Goal: Task Accomplishment & Management: Manage account settings

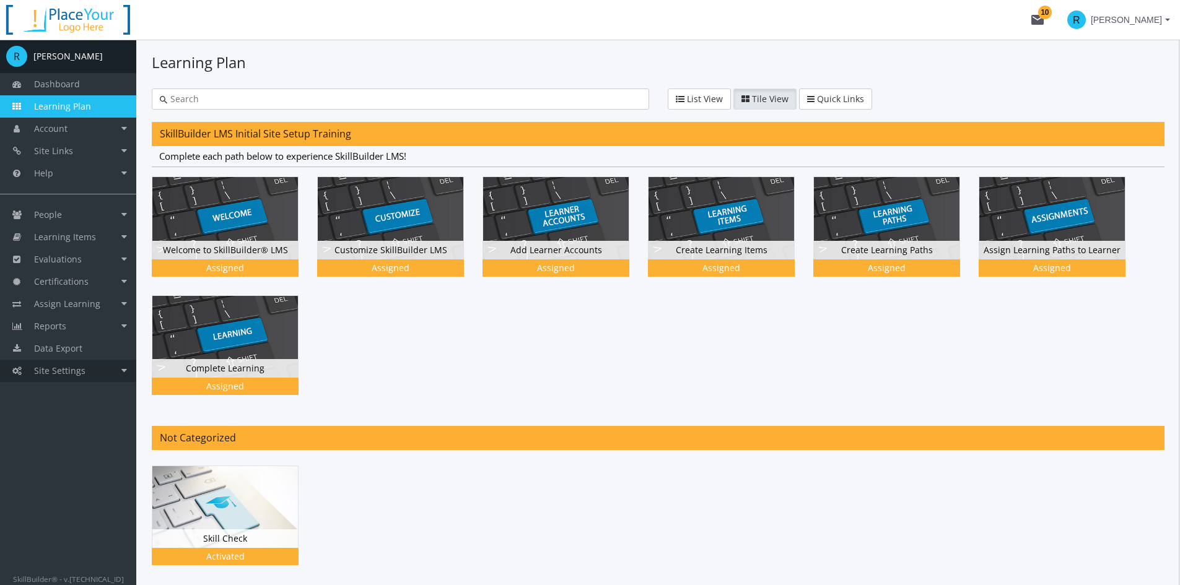
click at [60, 367] on span "Site Settings" at bounding box center [59, 371] width 51 height 12
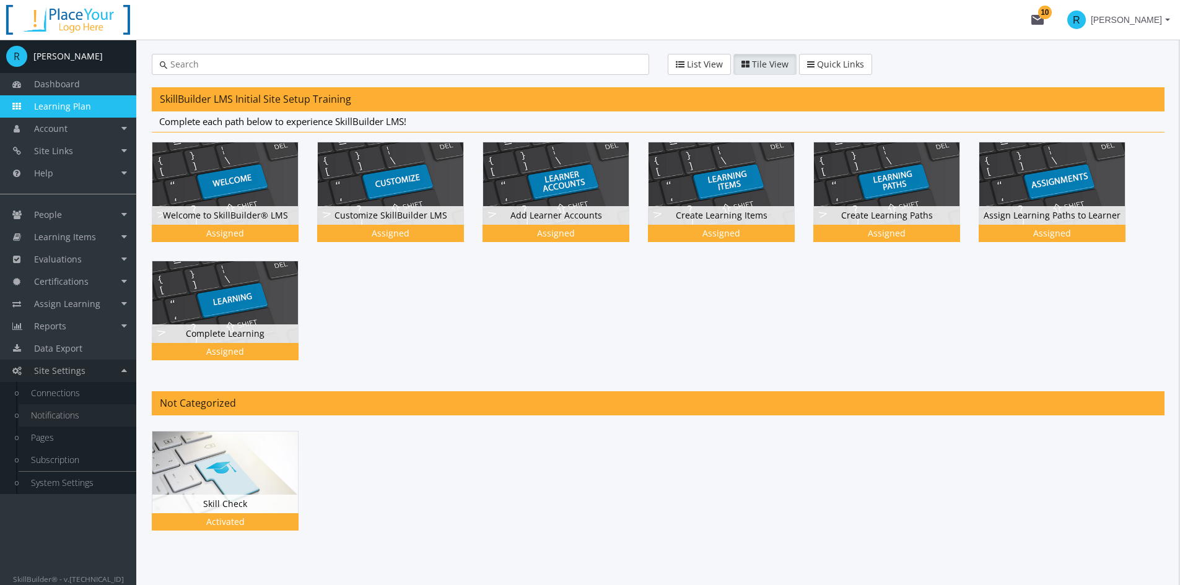
scroll to position [61, 0]
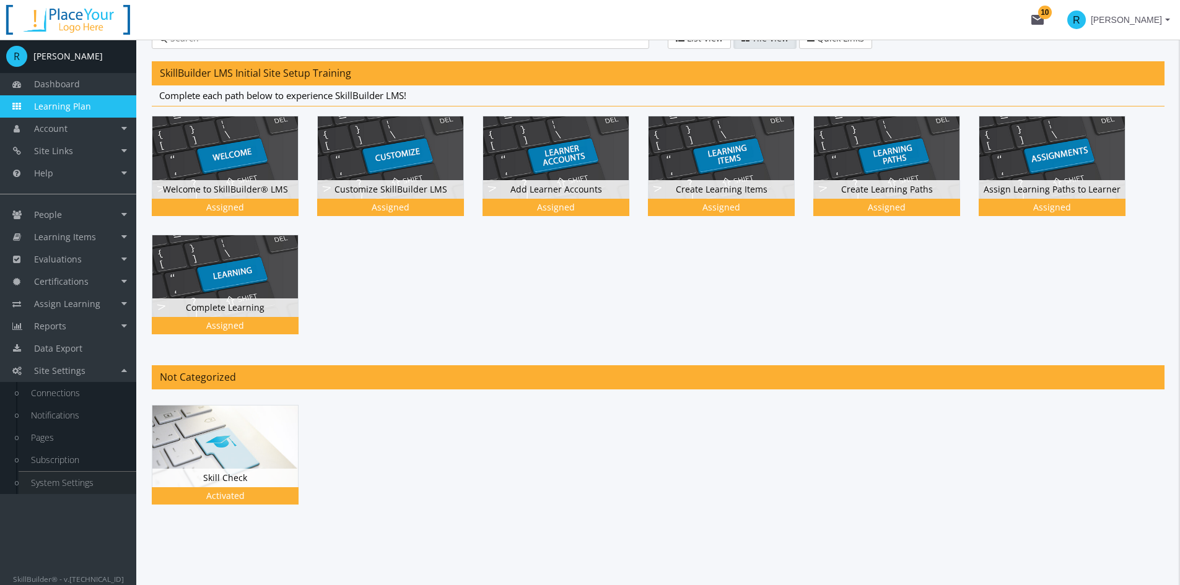
click at [72, 479] on link "System Settings" at bounding box center [78, 483] width 118 height 22
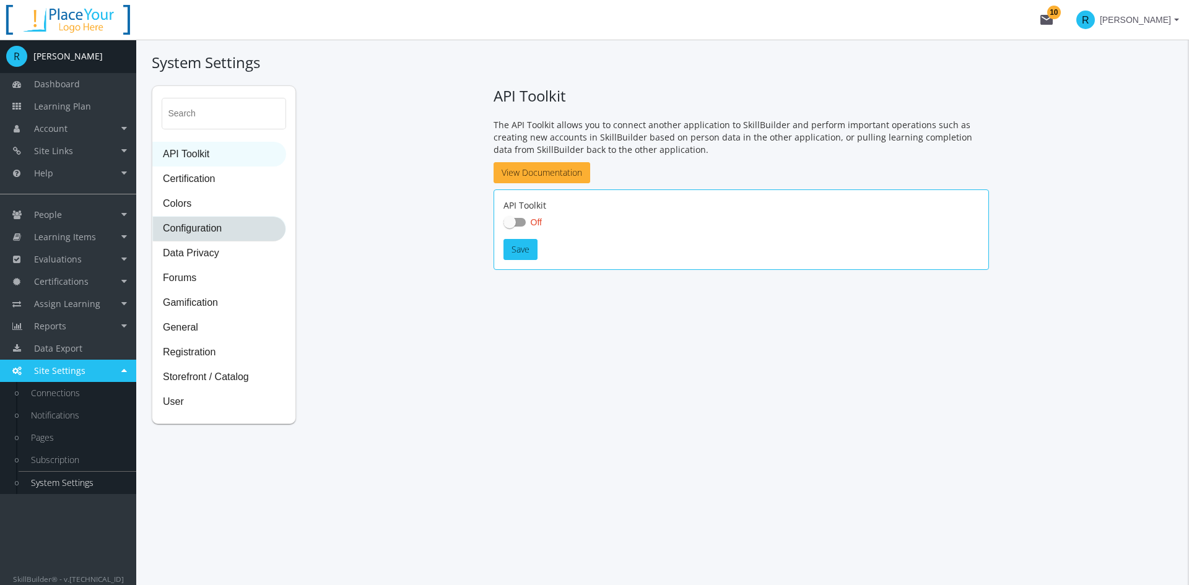
click at [205, 229] on span "Configuration" at bounding box center [219, 229] width 133 height 25
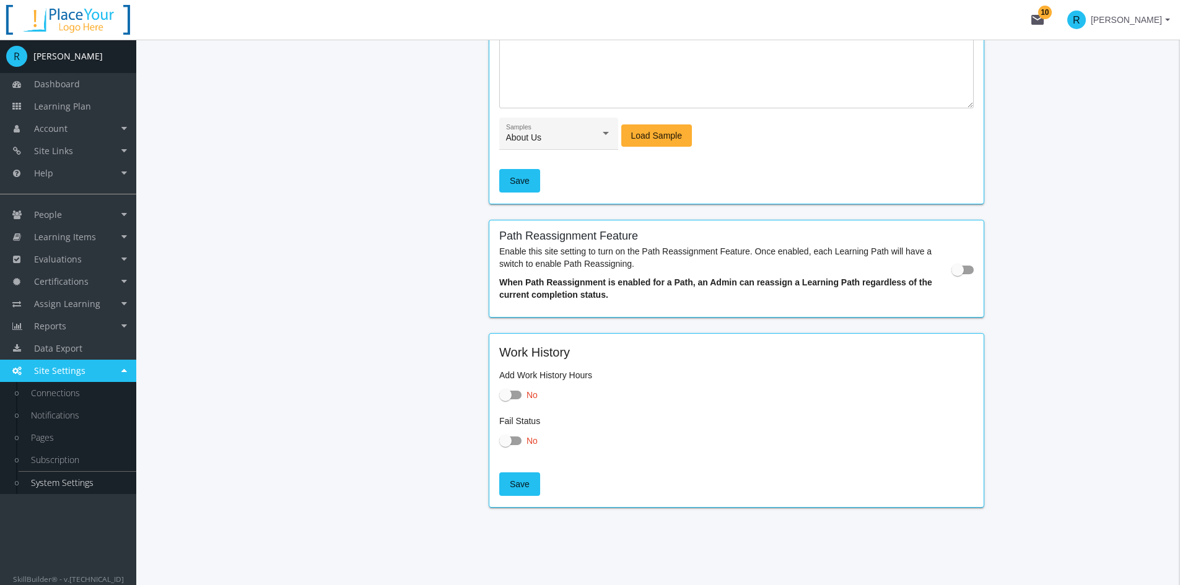
scroll to position [1166, 0]
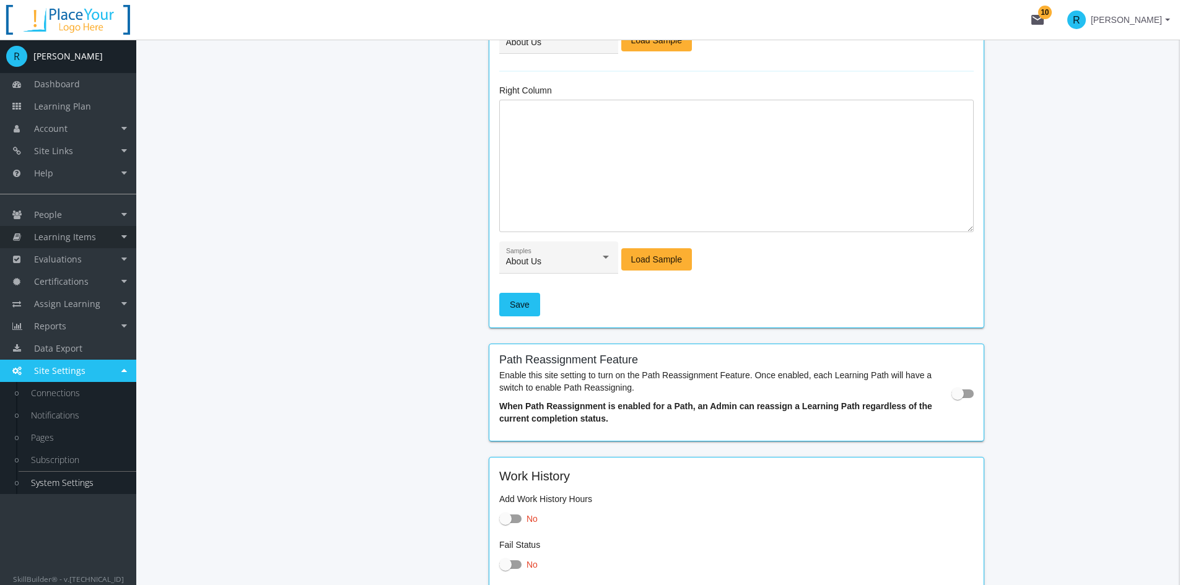
click at [69, 239] on span "Learning Items" at bounding box center [65, 237] width 62 height 12
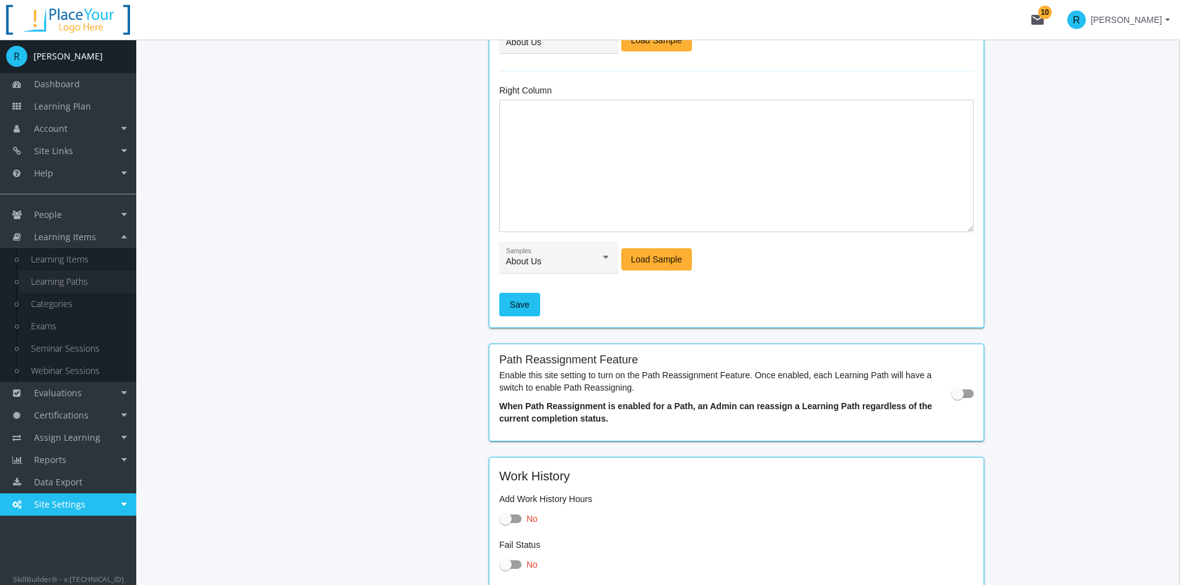
click at [79, 280] on link "Learning Paths" at bounding box center [78, 282] width 118 height 22
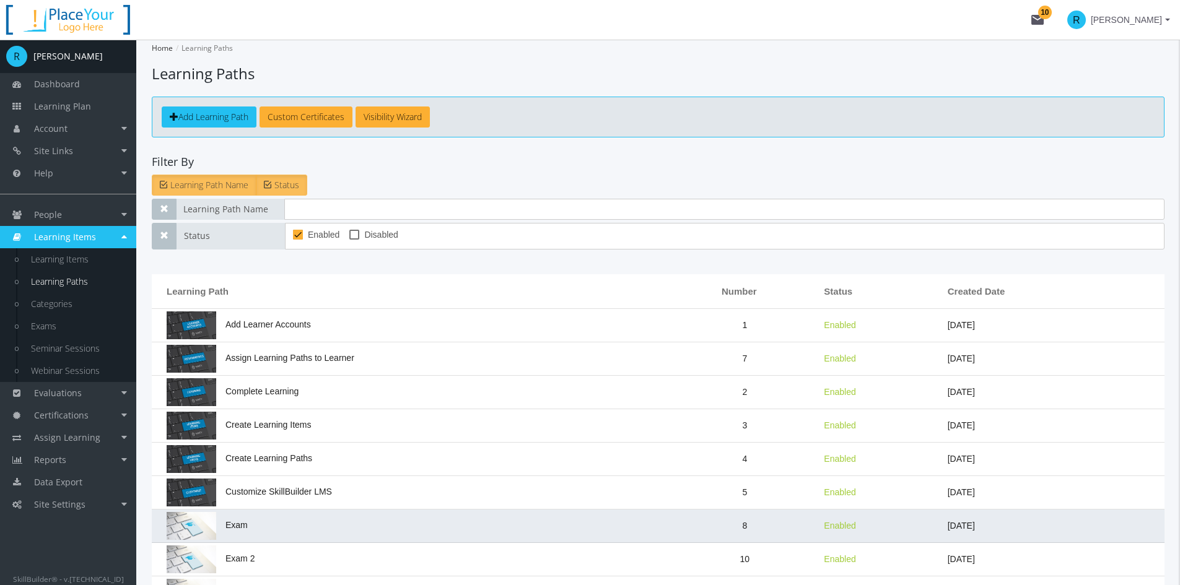
click at [339, 536] on td "Exam" at bounding box center [412, 526] width 520 height 33
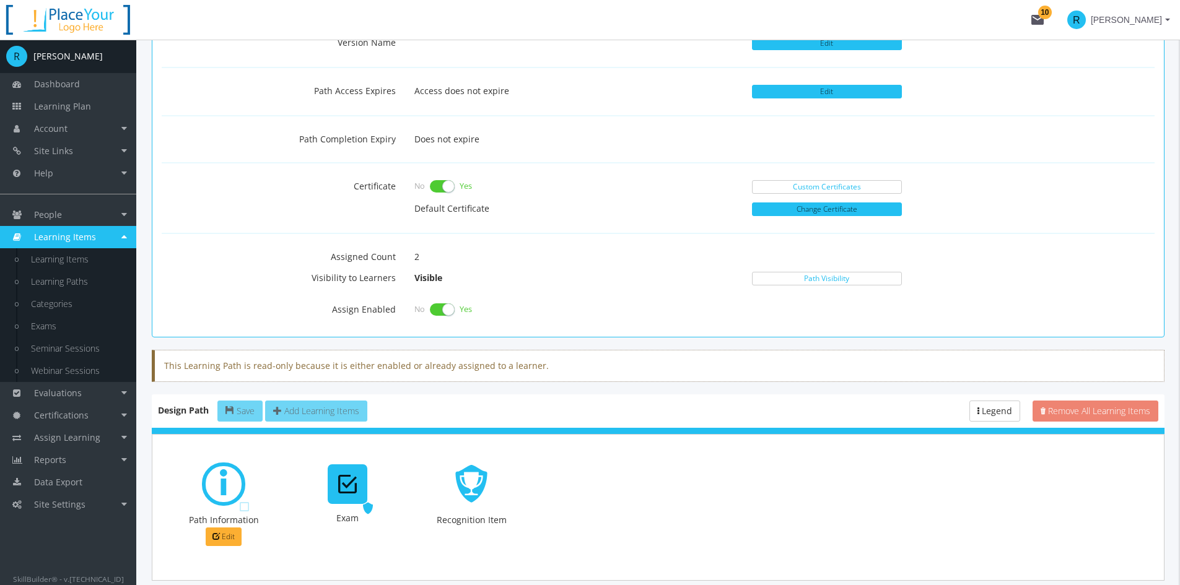
scroll to position [372, 0]
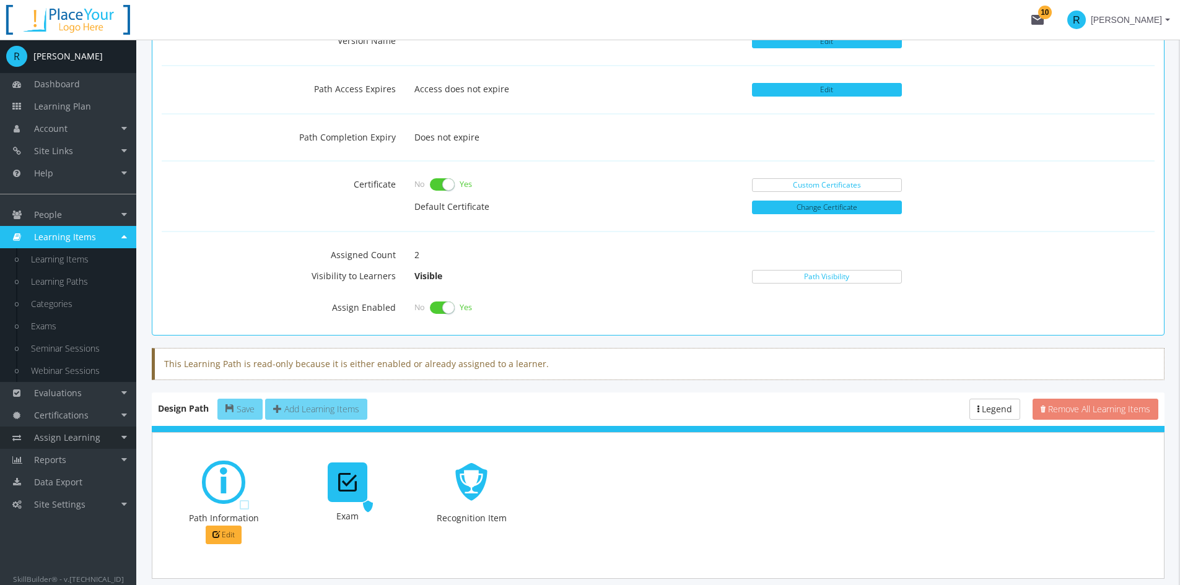
click at [81, 439] on span "Assign Learning" at bounding box center [67, 438] width 66 height 12
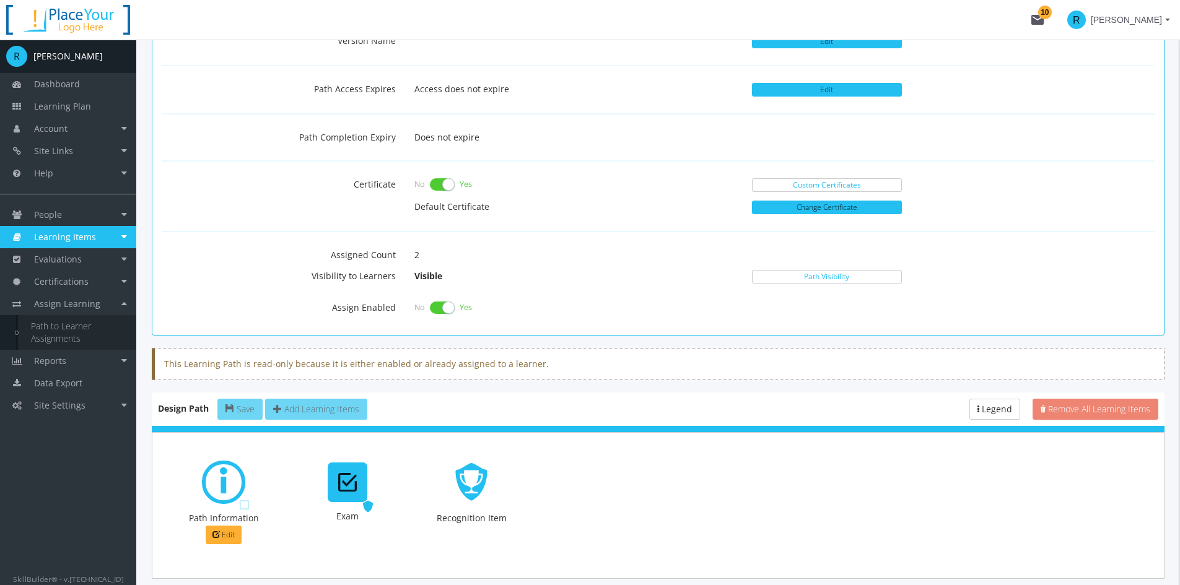
click at [53, 331] on link "Path to Learner Assignments" at bounding box center [78, 332] width 118 height 35
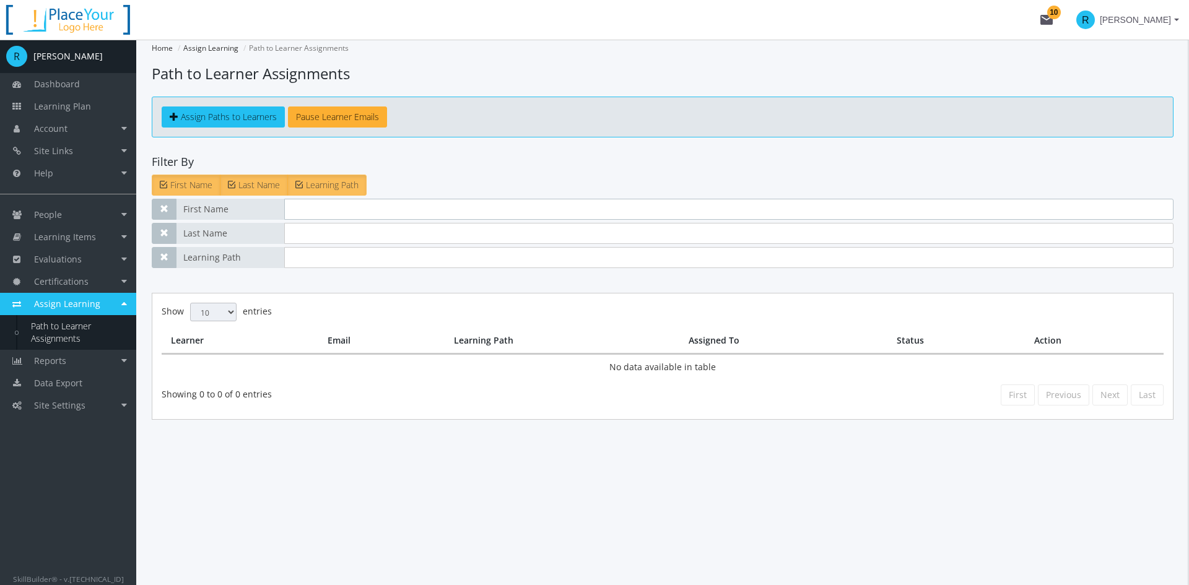
click at [296, 215] on input "text" at bounding box center [728, 209] width 889 height 21
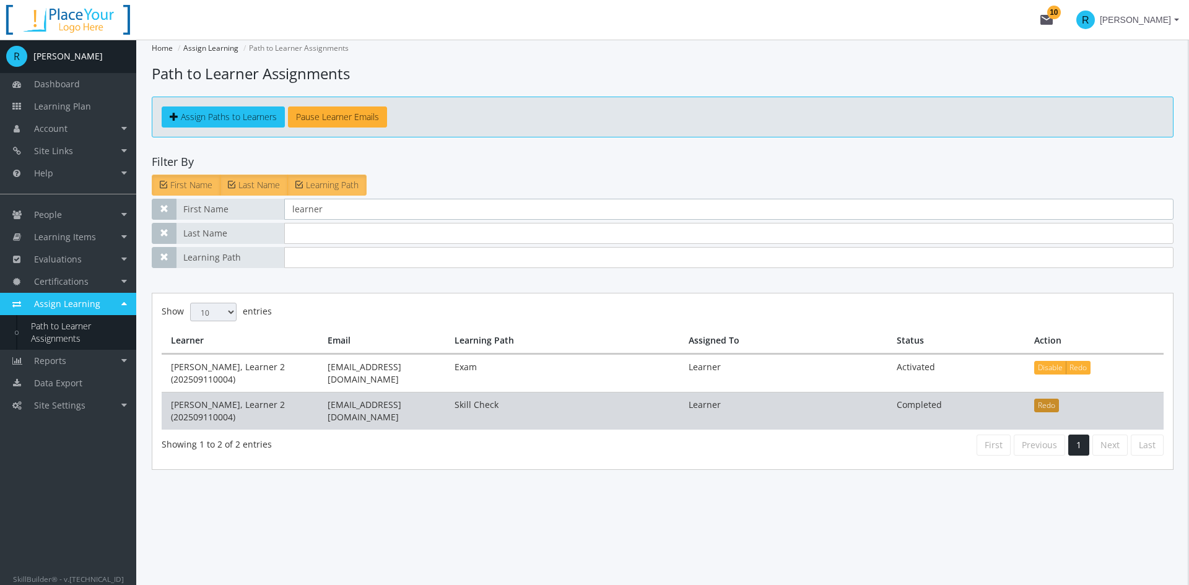
type input "learner"
click at [1037, 399] on button "Redo" at bounding box center [1046, 406] width 25 height 14
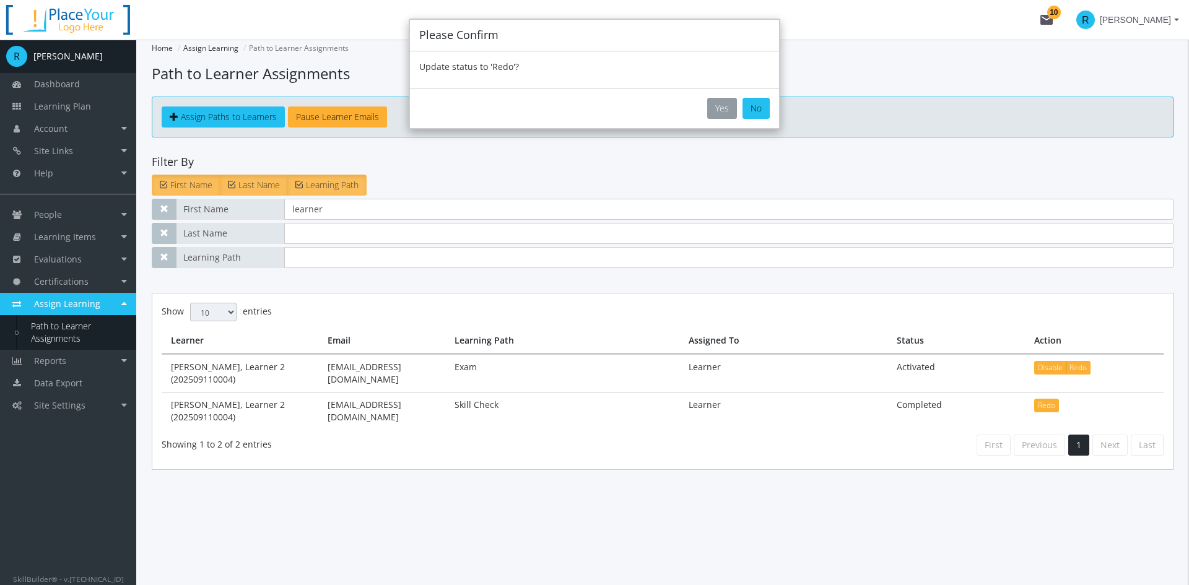
click at [725, 109] on button "Yes" at bounding box center [722, 108] width 30 height 21
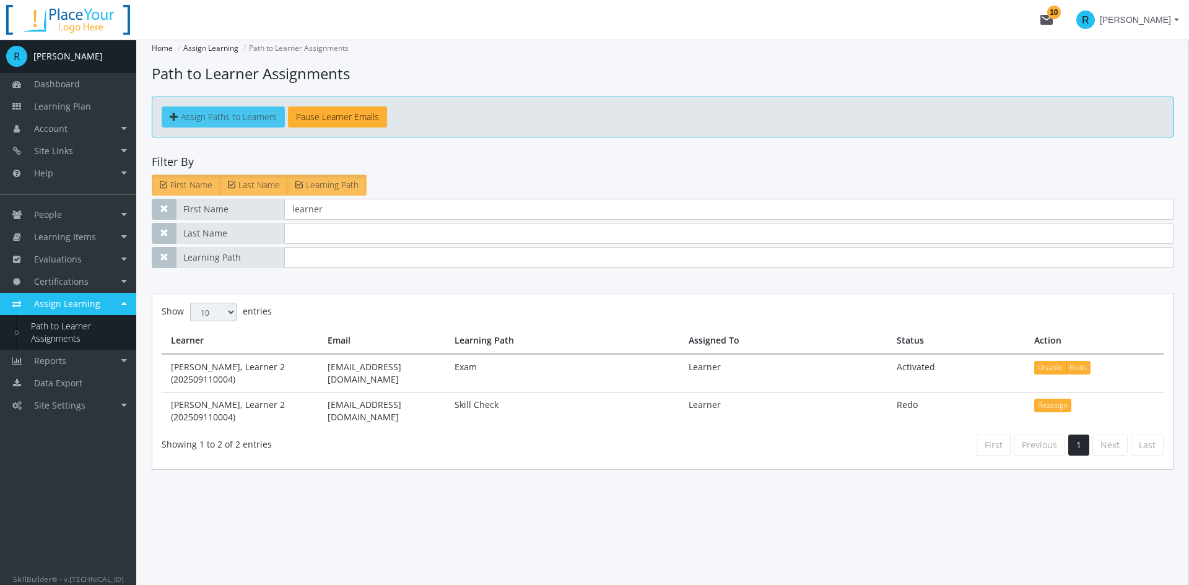
click at [222, 119] on span "Assign Paths to Learners" at bounding box center [229, 117] width 96 height 12
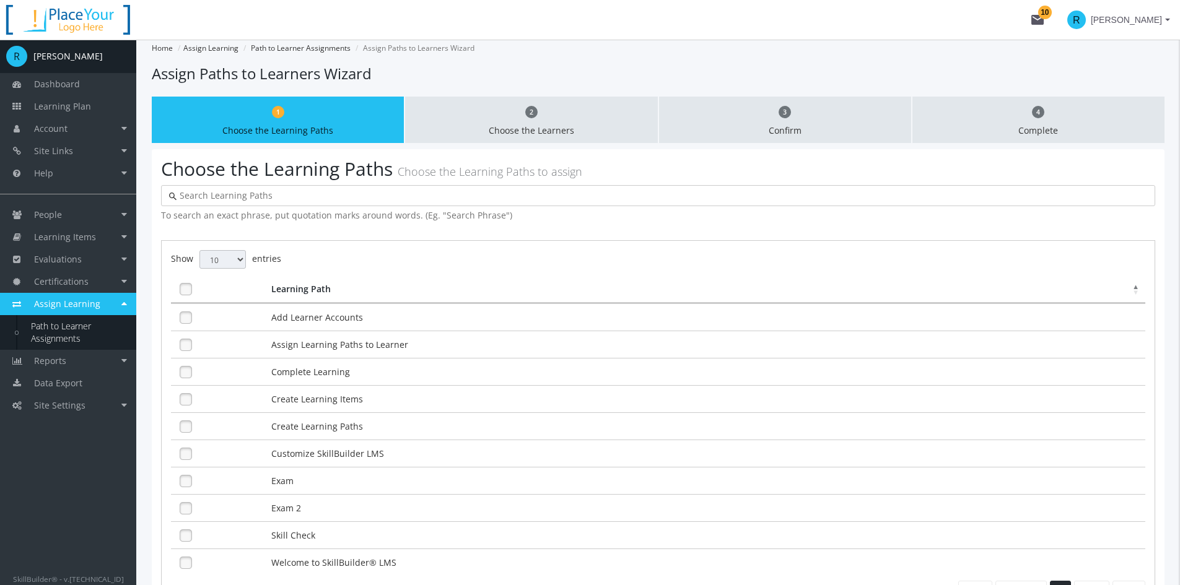
click at [286, 198] on input "text" at bounding box center [662, 196] width 971 height 12
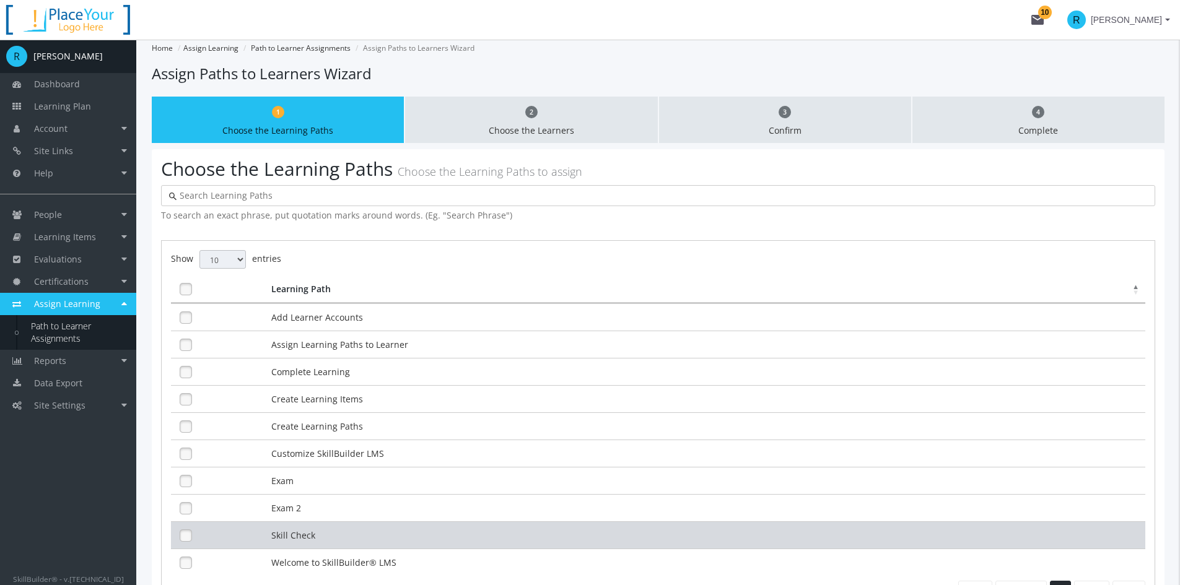
click at [380, 528] on td "Skill Check" at bounding box center [706, 534] width 877 height 27
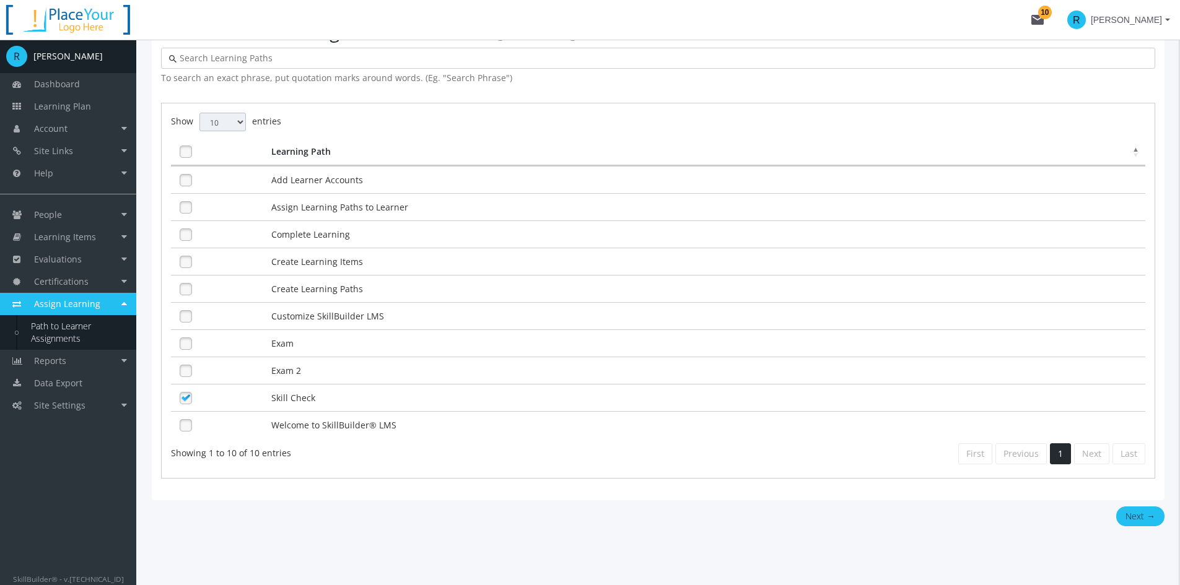
scroll to position [153, 0]
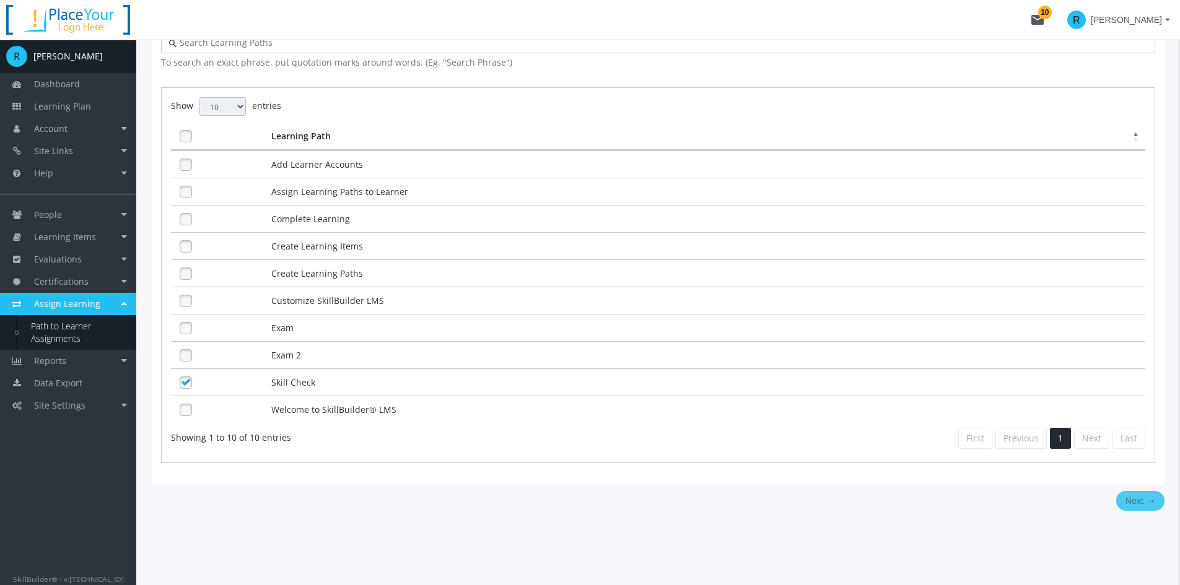
click at [1145, 509] on button "Next →" at bounding box center [1140, 501] width 48 height 20
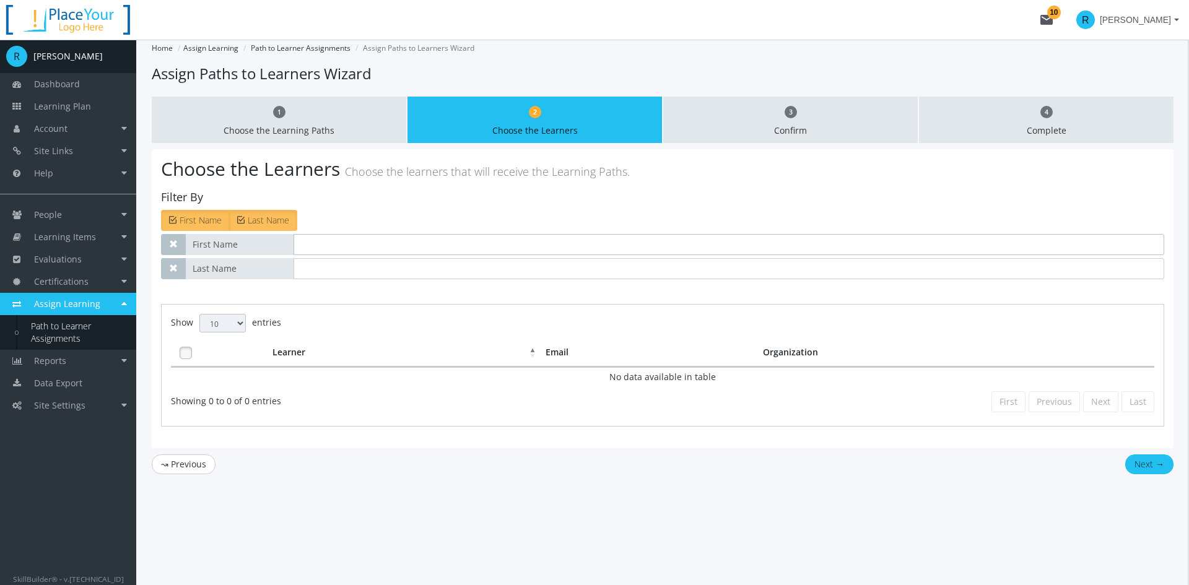
click at [397, 245] on input "text" at bounding box center [729, 244] width 871 height 21
type input "learner"
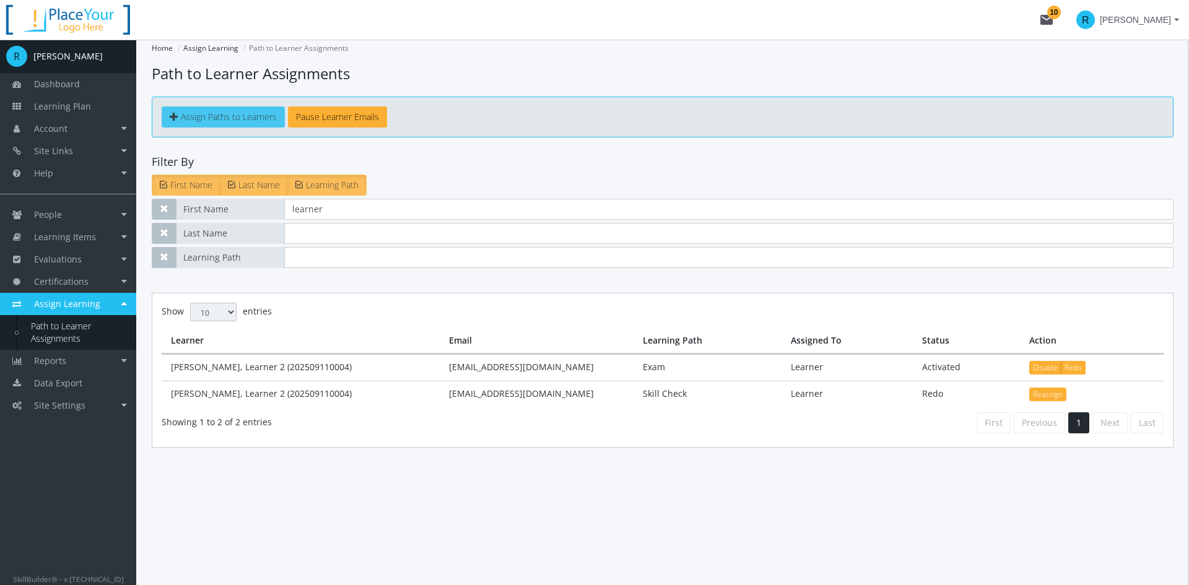
click at [196, 116] on span "Assign Paths to Learners" at bounding box center [229, 117] width 96 height 12
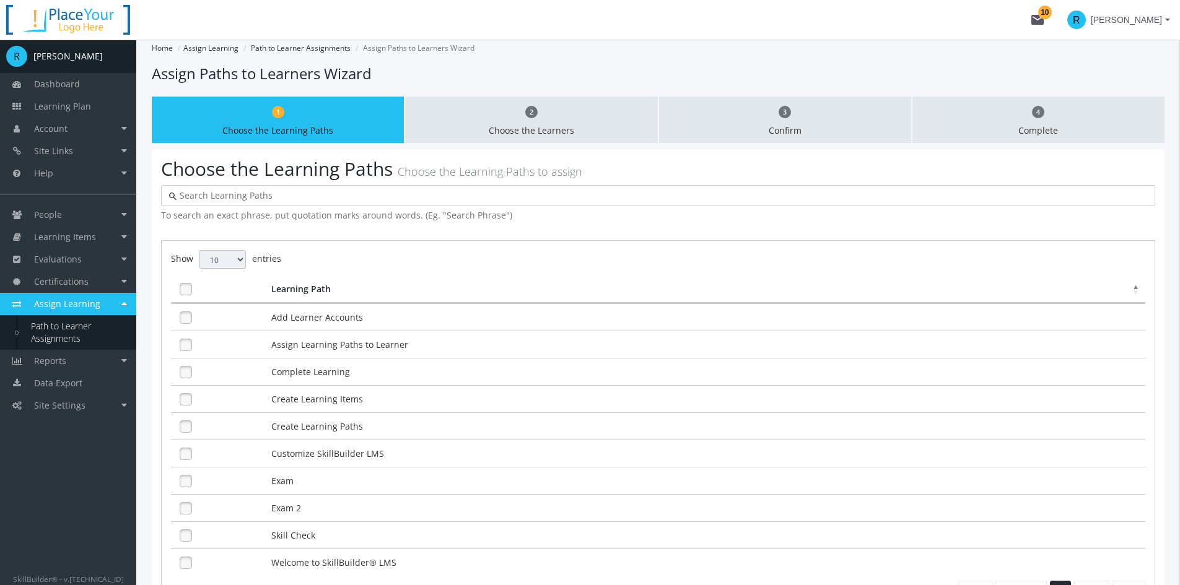
click at [275, 196] on input "text" at bounding box center [662, 196] width 971 height 12
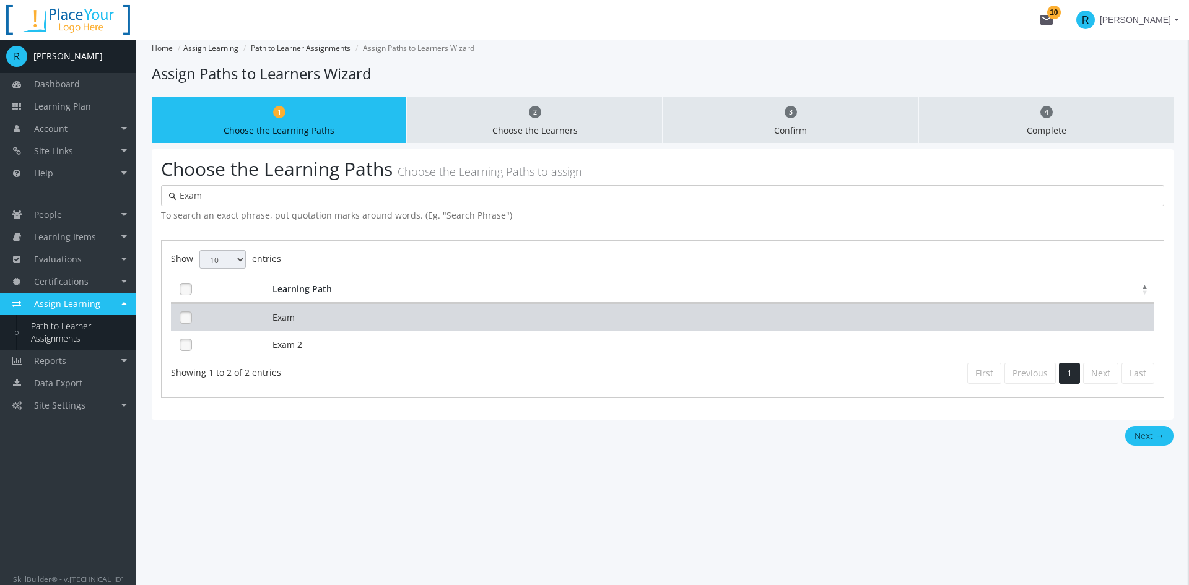
type input "Exam"
click at [268, 318] on td at bounding box center [220, 316] width 98 height 27
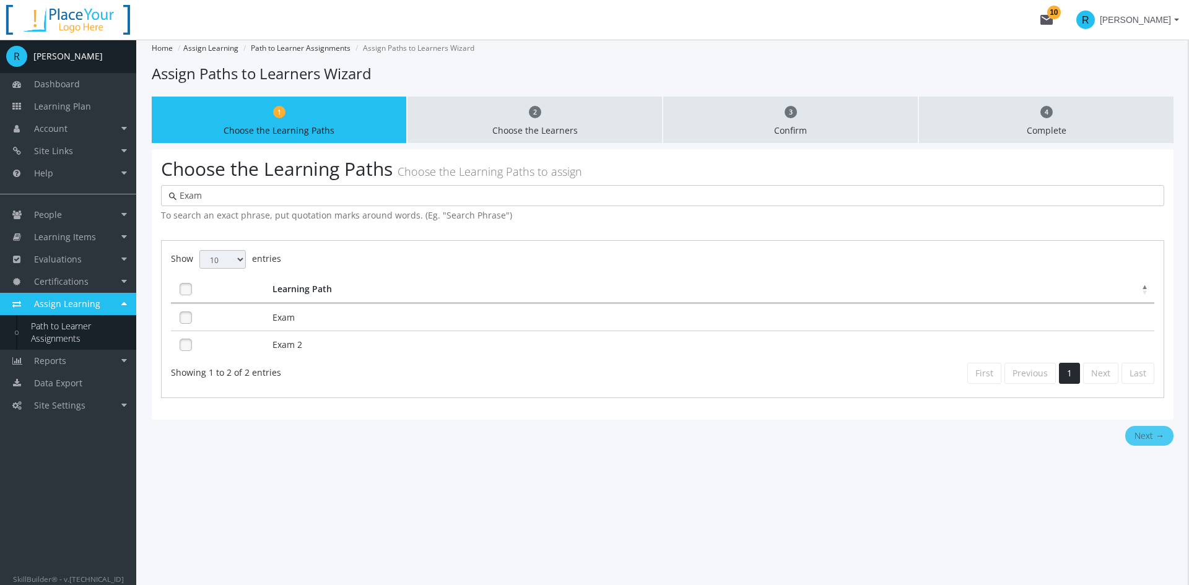
click at [1153, 435] on button "Next →" at bounding box center [1149, 436] width 48 height 20
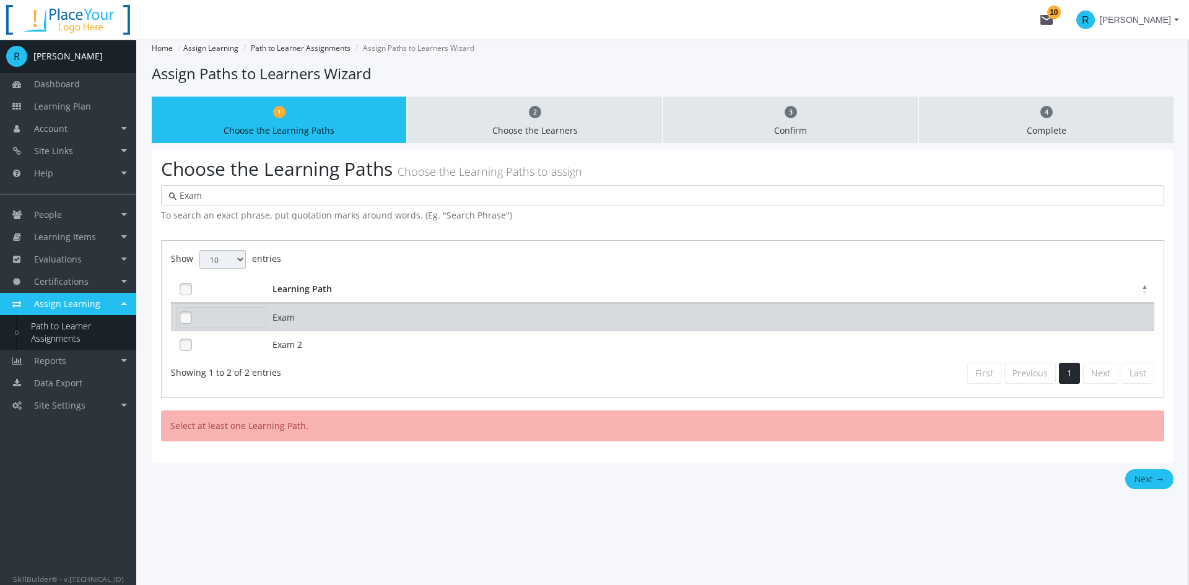
click at [186, 321] on link at bounding box center [186, 317] width 19 height 19
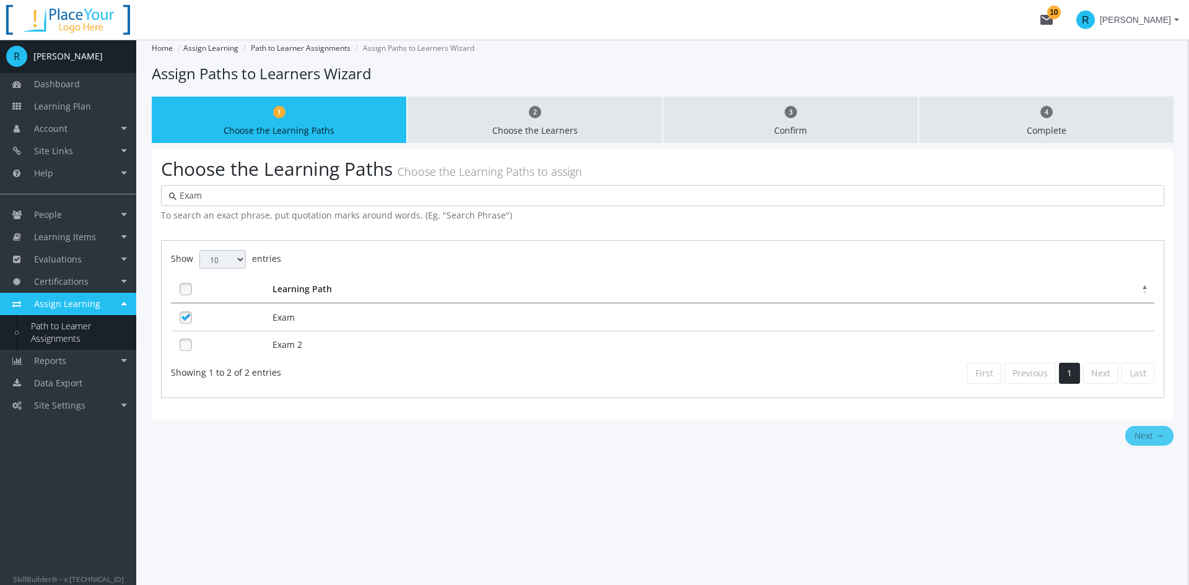
click at [1169, 434] on button "Next →" at bounding box center [1149, 436] width 48 height 20
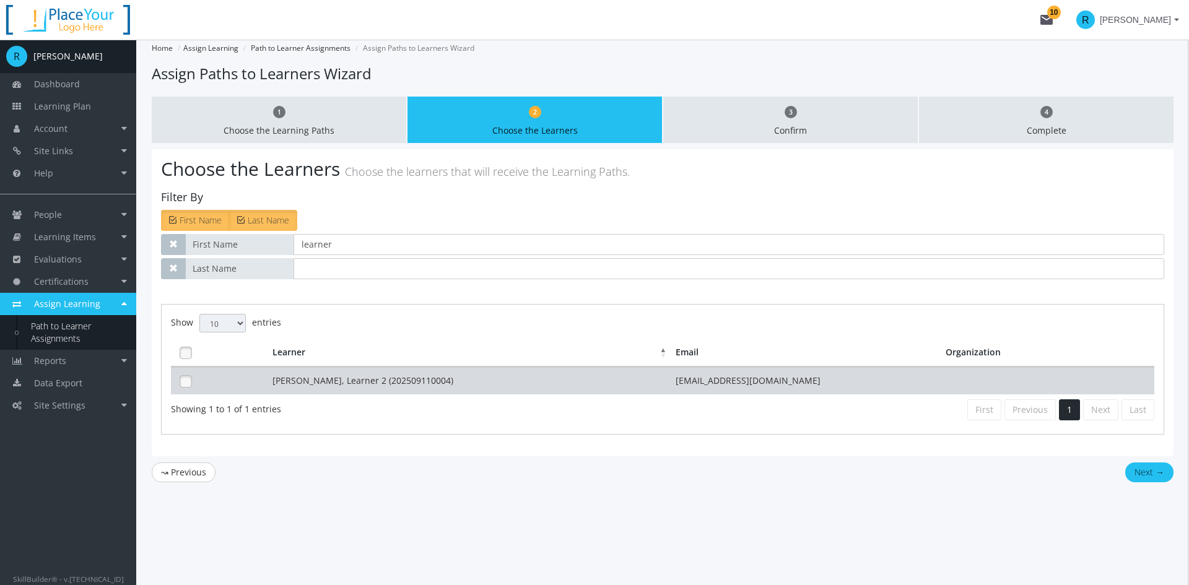
click at [362, 383] on td "[PERSON_NAME], Learner 2 (202509110004)" at bounding box center [471, 380] width 404 height 27
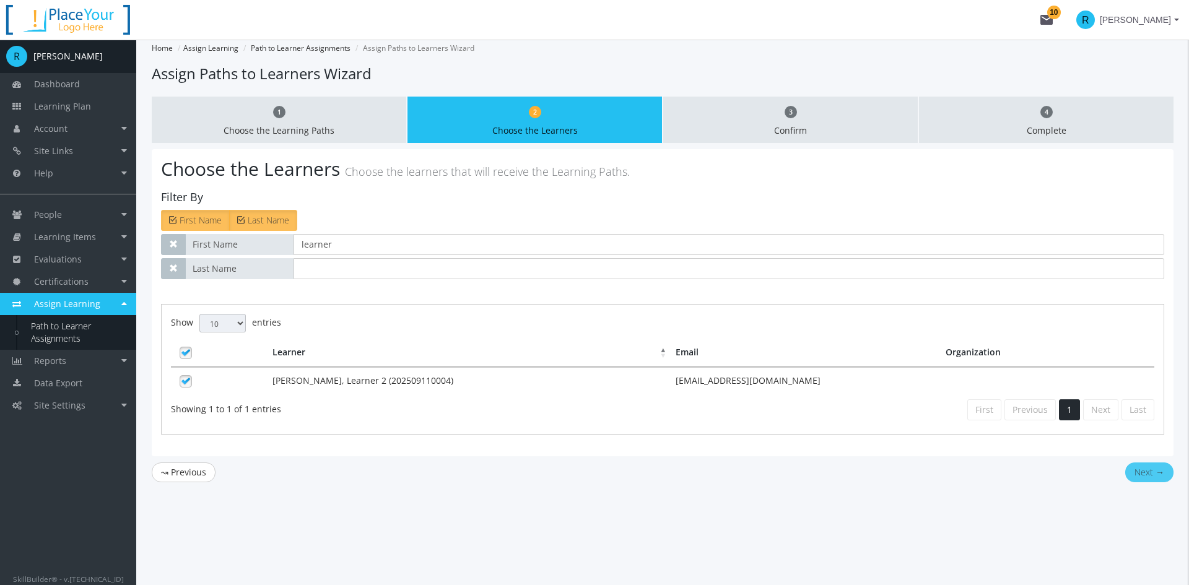
click at [1153, 476] on button "Next →" at bounding box center [1149, 473] width 48 height 20
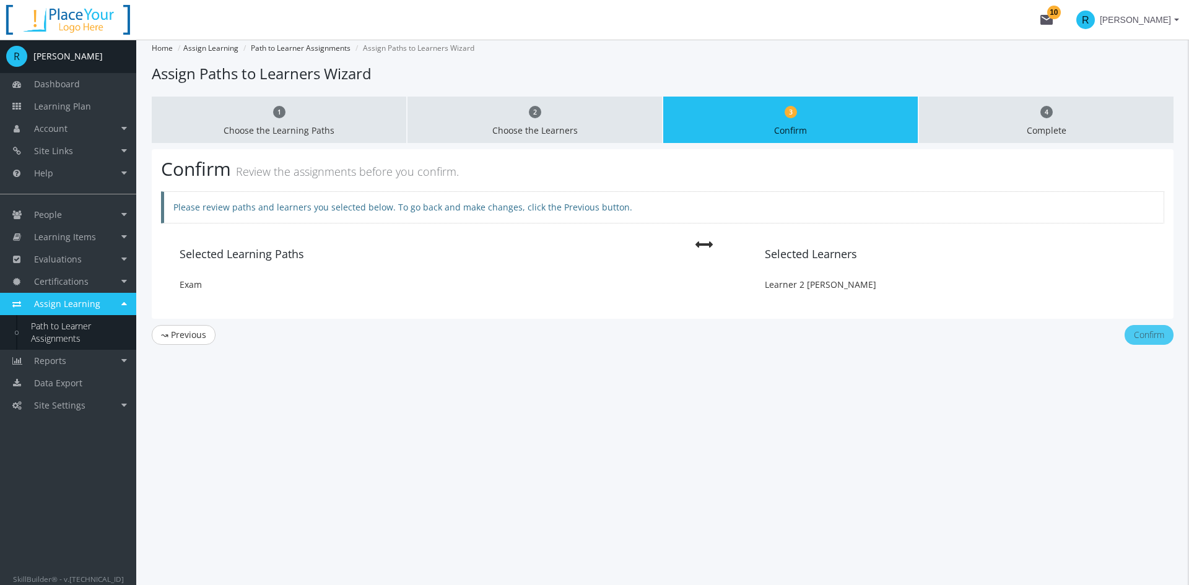
click at [1165, 336] on button "Confirm" at bounding box center [1149, 335] width 49 height 20
